Goal: Find contact information: Find contact information

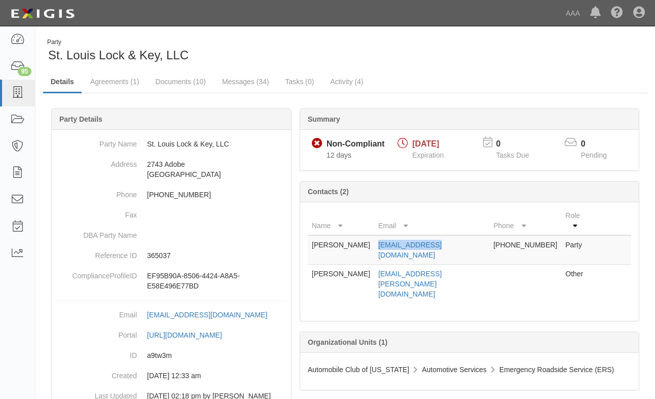
drag, startPoint x: 434, startPoint y: 235, endPoint x: 377, endPoint y: 238, distance: 56.4
click at [377, 238] on td "[EMAIL_ADDRESS][DOMAIN_NAME]" at bounding box center [431, 249] width 115 height 29
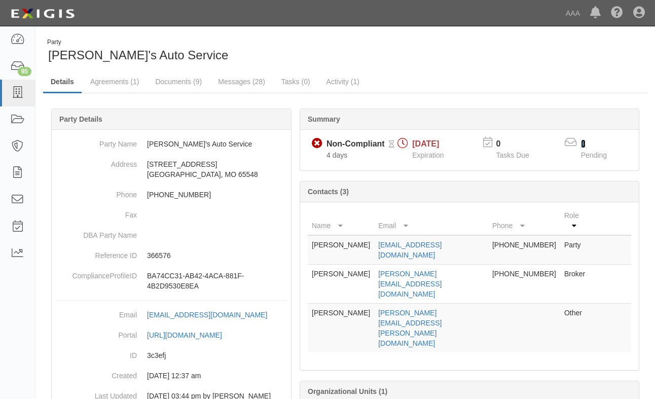
click at [583, 140] on link "1" at bounding box center [583, 143] width 5 height 9
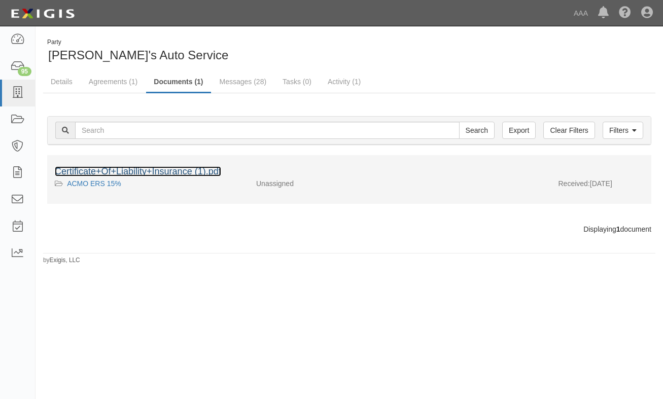
click at [129, 170] on link "Certificate+Of+Liability+Insurance (1).pdf" at bounding box center [138, 171] width 166 height 10
